Goal: Communication & Community: Answer question/provide support

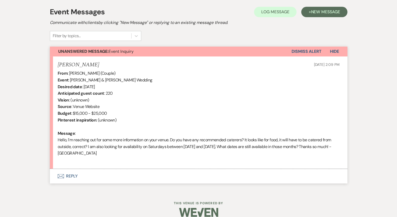
click at [70, 176] on button "Envelope Reply" at bounding box center [198, 176] width 297 height 15
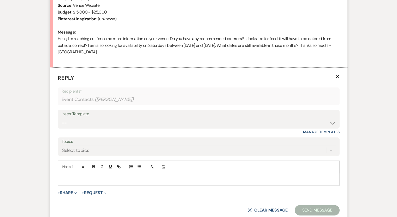
scroll to position [249, 0]
click at [90, 120] on select "-- Weven Planning Portal Introduction (Booked Events) Initial Inquiry Response …" at bounding box center [199, 122] width 274 height 10
select select "1236"
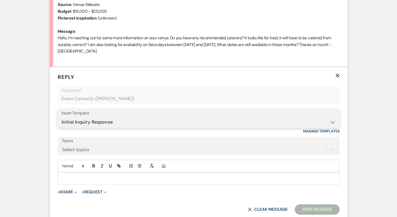
click at [62, 117] on select "-- Weven Planning Portal Introduction (Booked Events) Initial Inquiry Response …" at bounding box center [199, 122] width 274 height 10
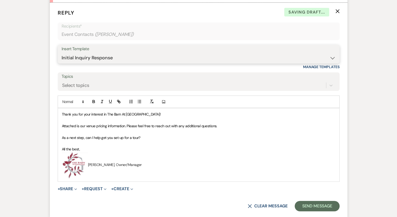
scroll to position [314, 0]
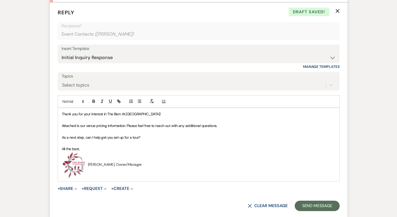
click at [61, 112] on div "Thank you for your interest in The Barn At [GEOGRAPHIC_DATA]! Attached is our v…" at bounding box center [198, 144] width 281 height 73
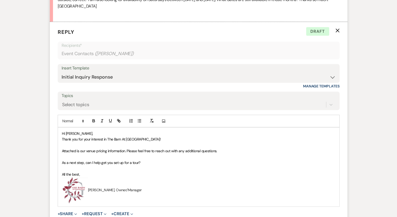
scroll to position [303, 0]
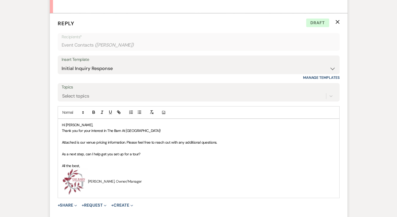
click at [219, 142] on p "Attached is our venue pricing information. Please feel free to reach out with a…" at bounding box center [198, 143] width 273 height 6
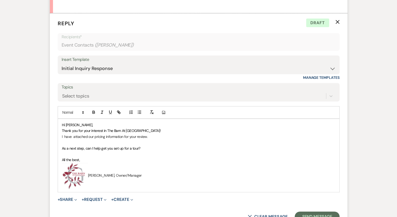
click at [143, 148] on p "As a next step, can I help get you set up for a tour?" at bounding box center [198, 149] width 273 height 6
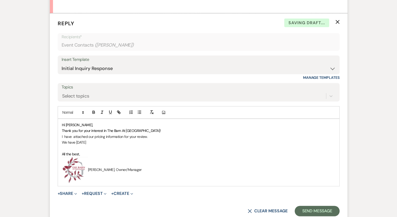
click at [143, 148] on p at bounding box center [198, 149] width 273 height 6
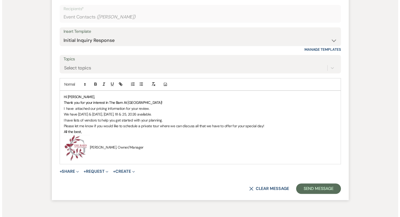
scroll to position [361, 0]
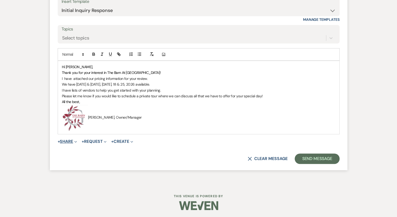
click at [70, 141] on button "+ Share Expand" at bounding box center [68, 142] width 20 height 4
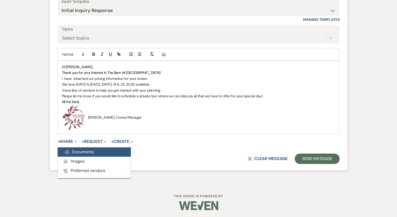
click at [76, 151] on span "Doc Upload Documents" at bounding box center [79, 151] width 30 height 5
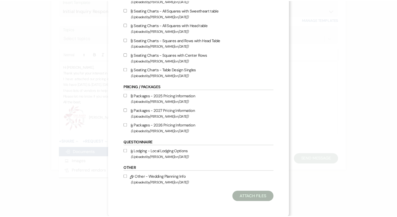
scroll to position [131, 0]
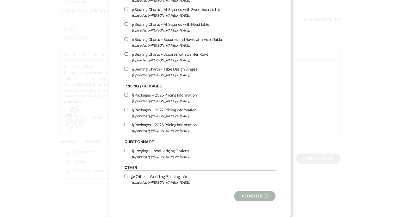
click at [125, 125] on input "Attach File Packages - 2026 Pricing Information (Uploaded by Daphne Bowers on S…" at bounding box center [126, 124] width 3 height 3
checkbox input "true"
click at [256, 196] on button "Attach Files" at bounding box center [254, 196] width 41 height 10
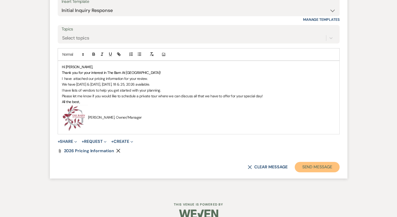
click at [316, 168] on button "Send Message" at bounding box center [316, 167] width 45 height 10
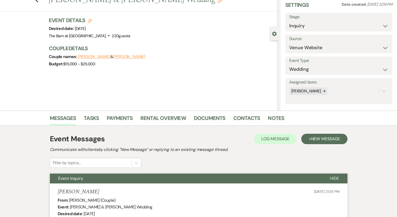
scroll to position [0, 0]
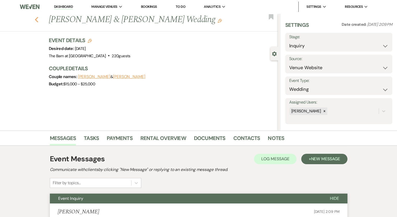
click at [39, 20] on icon "Previous" at bounding box center [37, 20] width 4 height 6
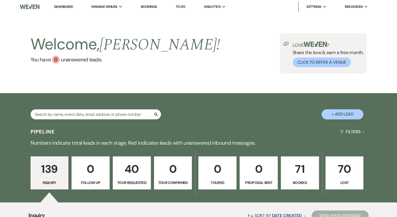
click at [297, 171] on p "71" at bounding box center [299, 169] width 31 height 17
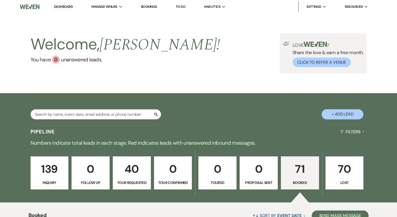
click at [59, 168] on p "139" at bounding box center [49, 169] width 31 height 17
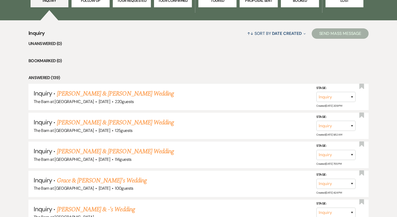
scroll to position [184, 0]
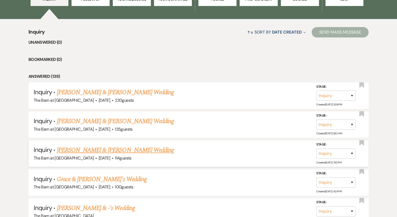
click at [103, 150] on link "[PERSON_NAME] & [PERSON_NAME] Wedding" at bounding box center [115, 150] width 117 height 9
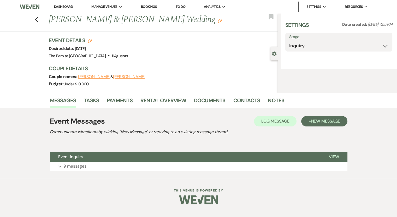
select select "5"
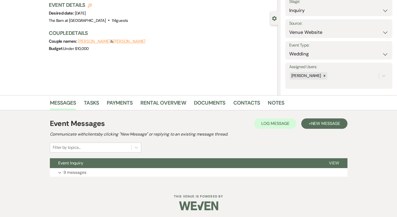
scroll to position [36, 0]
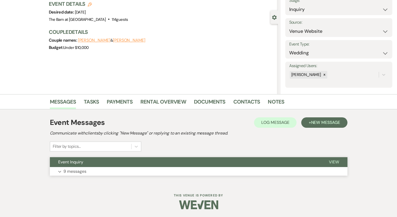
click at [71, 170] on p "9 messages" at bounding box center [74, 171] width 23 height 7
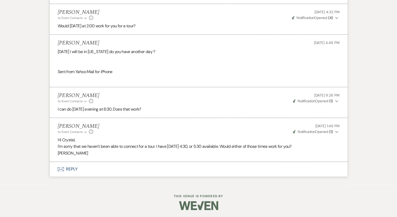
scroll to position [557, 0]
